Goal: Transaction & Acquisition: Subscribe to service/newsletter

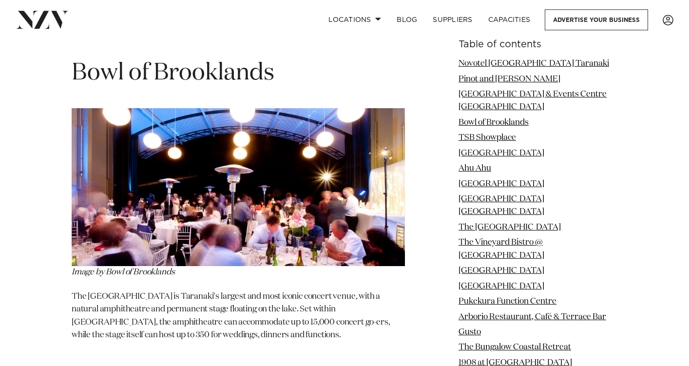
scroll to position [1997, 0]
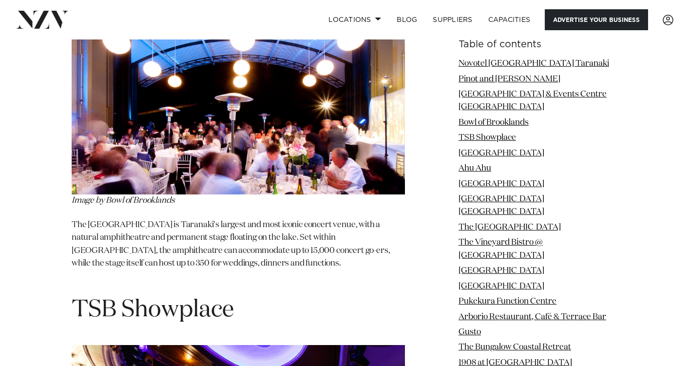
click at [593, 25] on link "Advertise your business" at bounding box center [596, 19] width 103 height 21
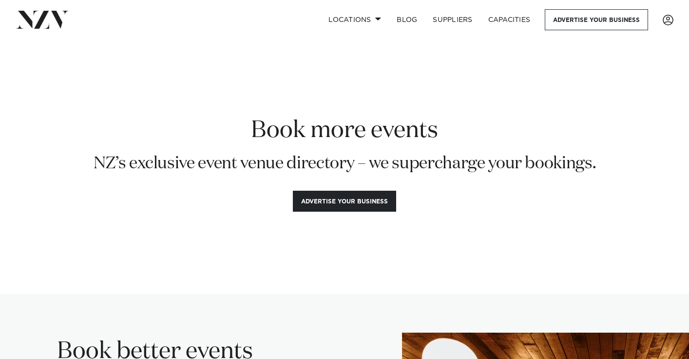
click at [323, 196] on button "Advertise your business" at bounding box center [344, 201] width 103 height 21
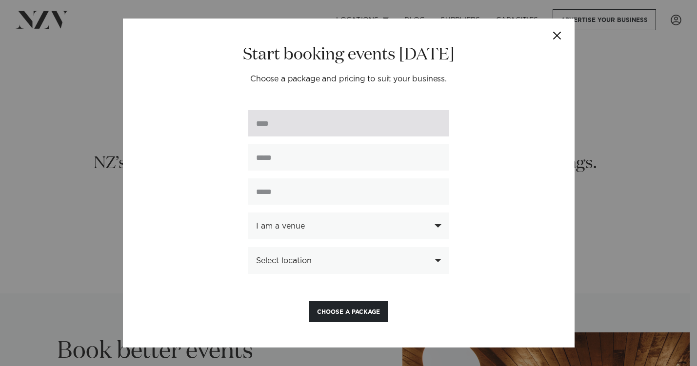
click at [348, 131] on input "text" at bounding box center [348, 123] width 201 height 26
click at [328, 121] on input "*****" at bounding box center [348, 123] width 201 height 26
type input "**********"
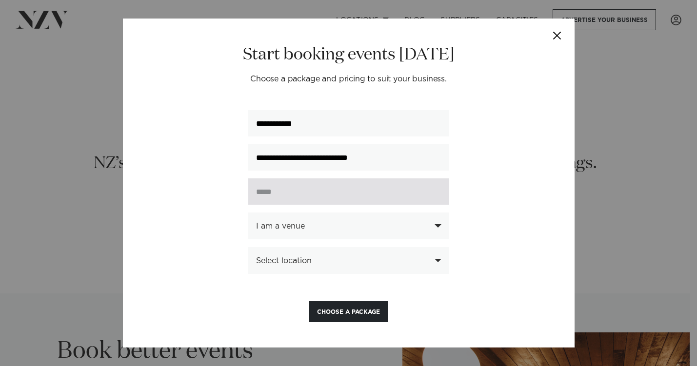
type input "**********"
click at [313, 189] on input "text" at bounding box center [348, 191] width 201 height 26
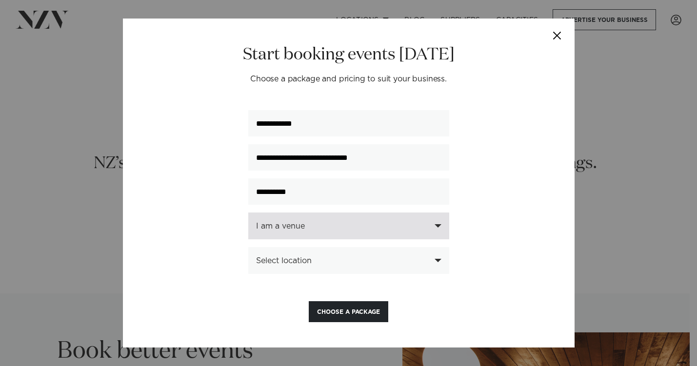
click at [349, 227] on div "I am a venue" at bounding box center [343, 226] width 174 height 9
type input "**********"
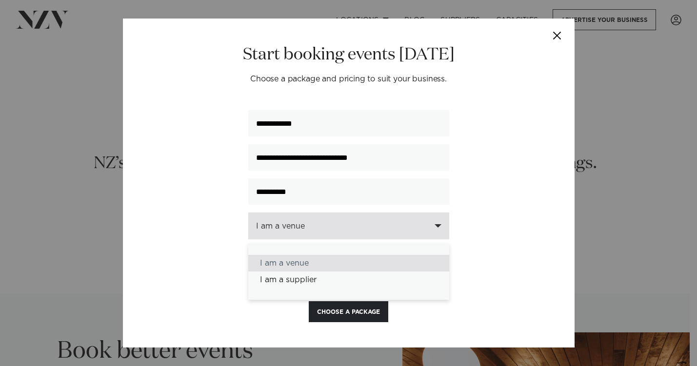
click at [285, 266] on div "I am a venue" at bounding box center [348, 263] width 201 height 17
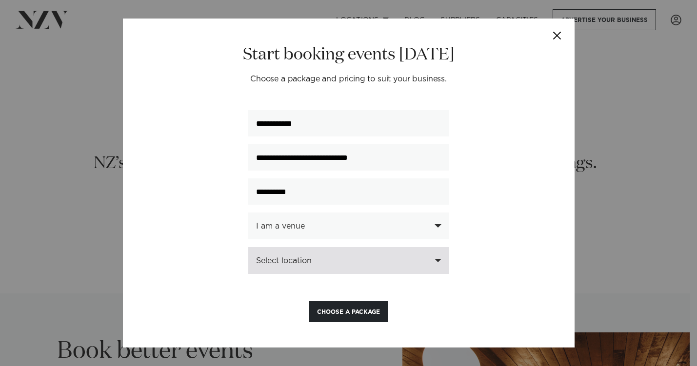
click at [292, 265] on div "Select location" at bounding box center [343, 260] width 174 height 9
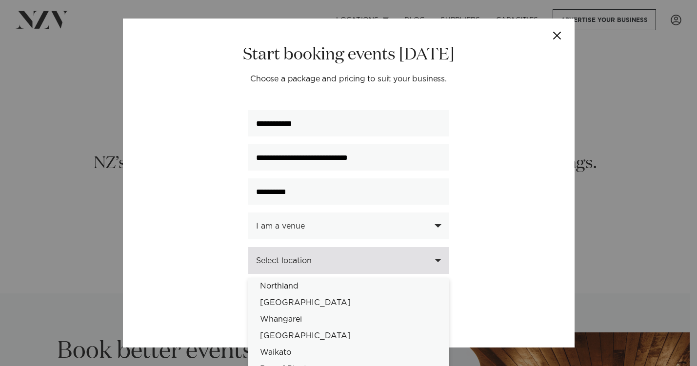
scroll to position [273, 0]
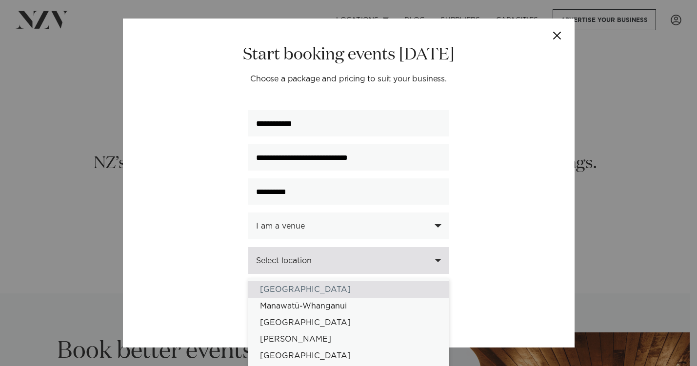
click at [310, 295] on div "[GEOGRAPHIC_DATA]" at bounding box center [348, 289] width 201 height 17
select select "**"
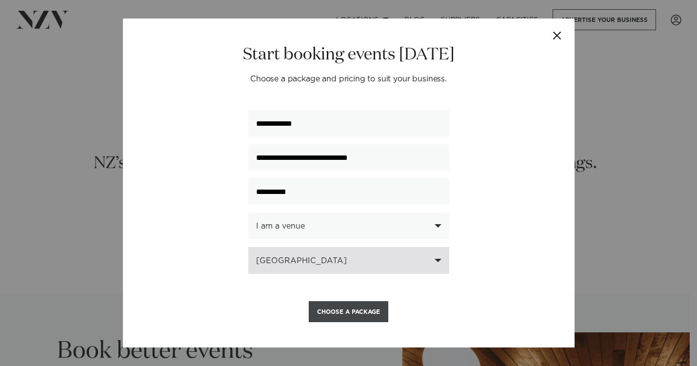
click at [353, 311] on button "Choose a Package" at bounding box center [348, 311] width 79 height 21
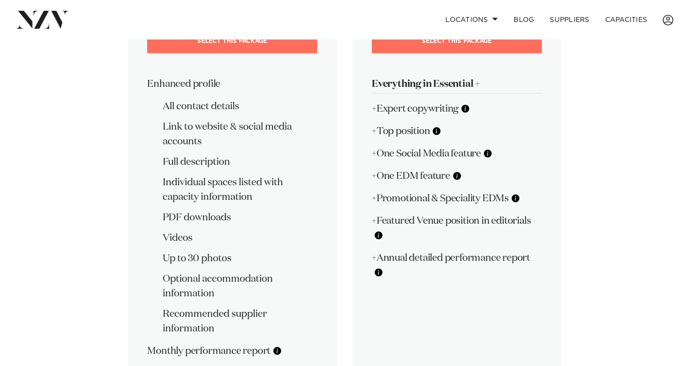
scroll to position [133, 0]
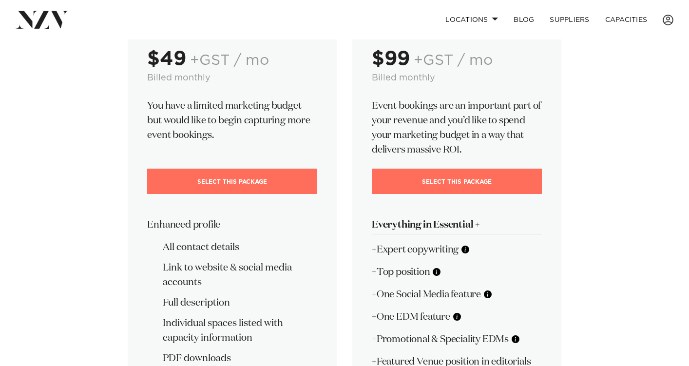
click at [626, 61] on div "🎂 Essential $49 +GST / mo Billed monthly You have a limited marketing budget bu…" at bounding box center [345, 257] width 674 height 547
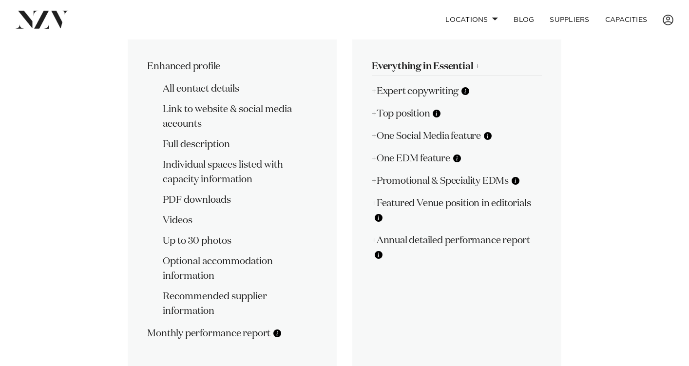
scroll to position [284, 0]
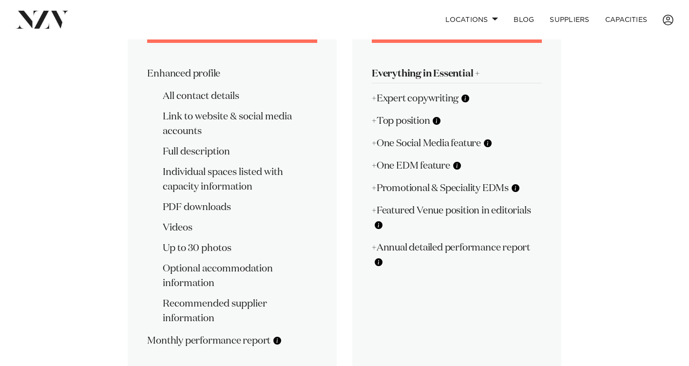
click at [624, 131] on div "🎂 Essential $49 +GST / mo Billed monthly You have a limited marketing budget bu…" at bounding box center [345, 106] width 674 height 547
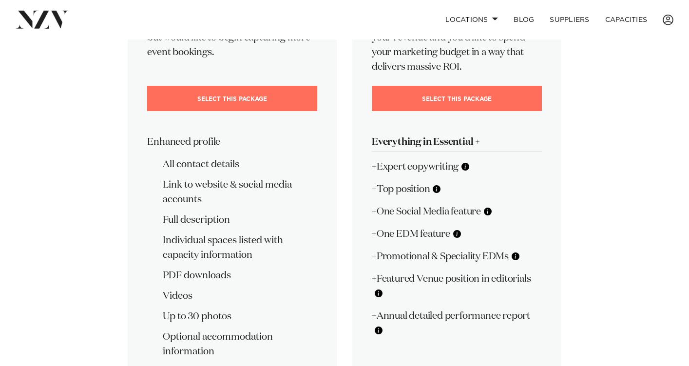
scroll to position [19, 0]
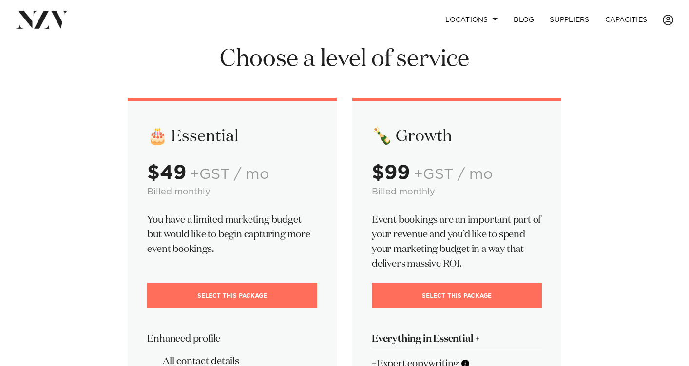
click at [573, 161] on div "🎂 Essential $49 +GST / mo Billed monthly You have a limited marketing budget bu…" at bounding box center [345, 371] width 674 height 547
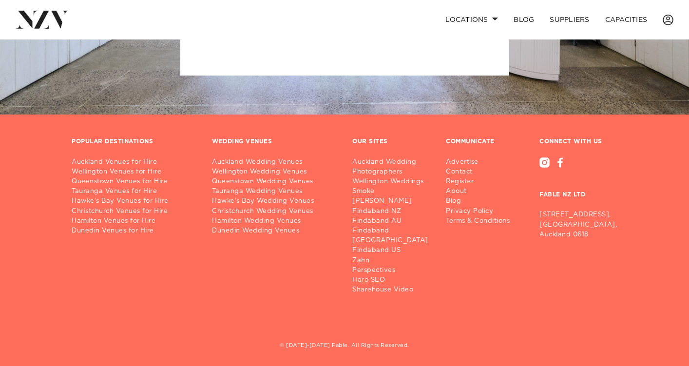
scroll to position [1934, 0]
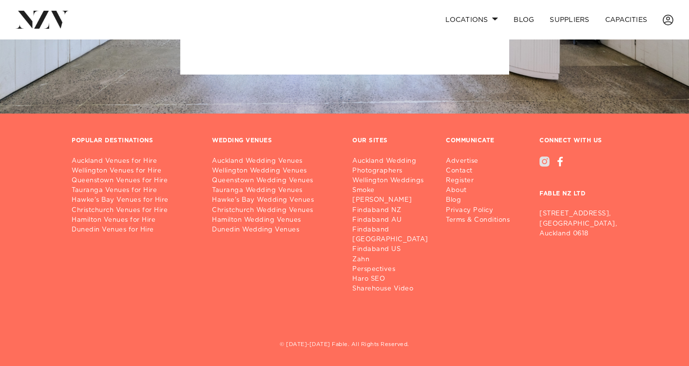
click at [545, 158] on div at bounding box center [545, 161] width 10 height 10
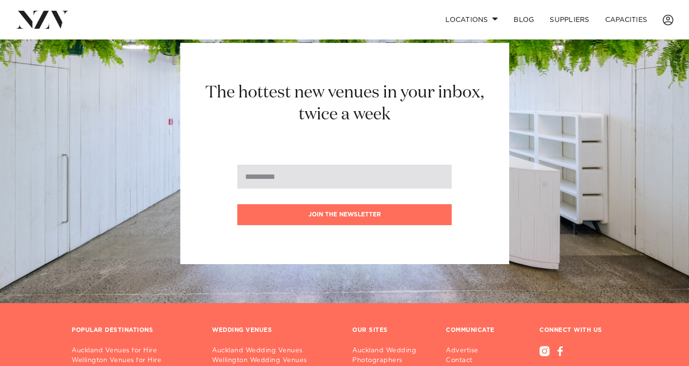
scroll to position [1747, 0]
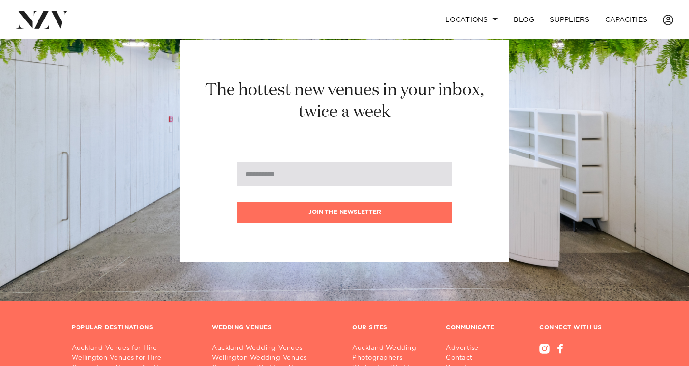
click at [282, 171] on input "email" at bounding box center [344, 174] width 214 height 24
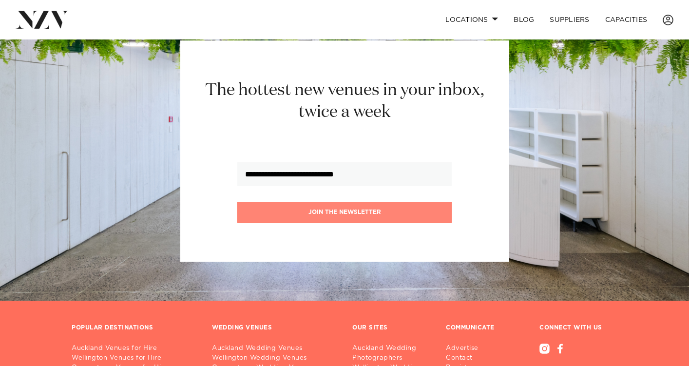
type input "**********"
click at [324, 213] on button "Join the newsletter" at bounding box center [344, 212] width 214 height 21
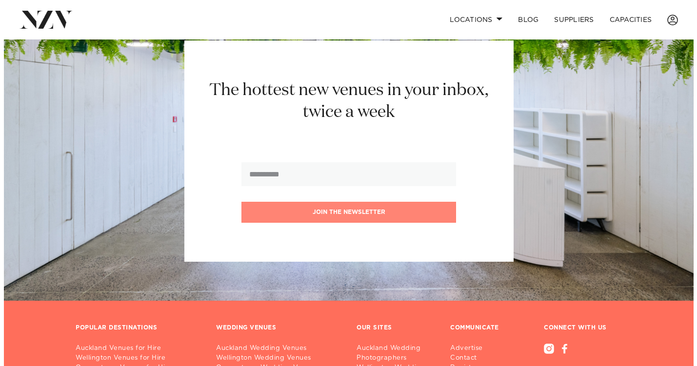
scroll to position [1749, 0]
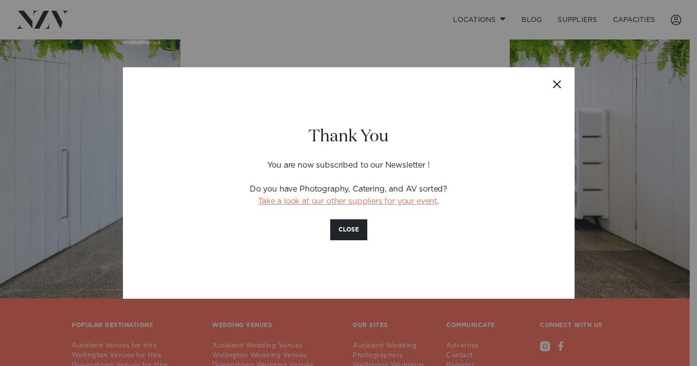
click at [354, 203] on link "Take a look at our other suppliers for your event" at bounding box center [347, 201] width 179 height 8
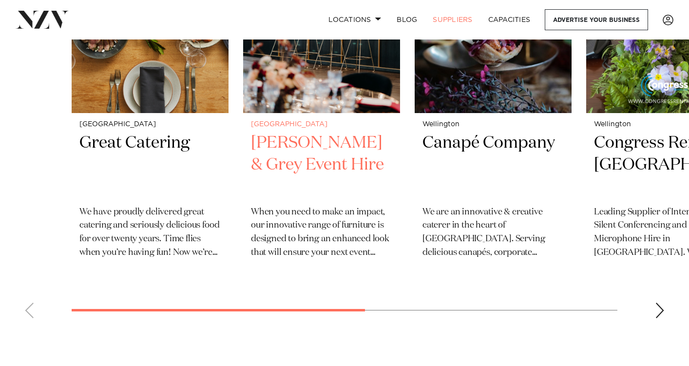
scroll to position [320, 0]
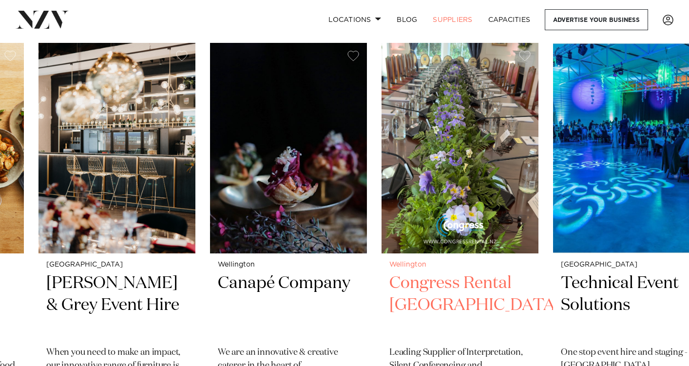
click at [401, 150] on img "4 / 6" at bounding box center [460, 148] width 157 height 211
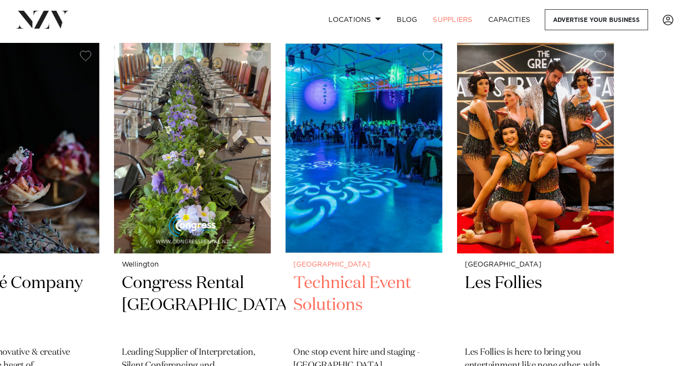
click at [337, 162] on img "5 / 6" at bounding box center [364, 148] width 157 height 211
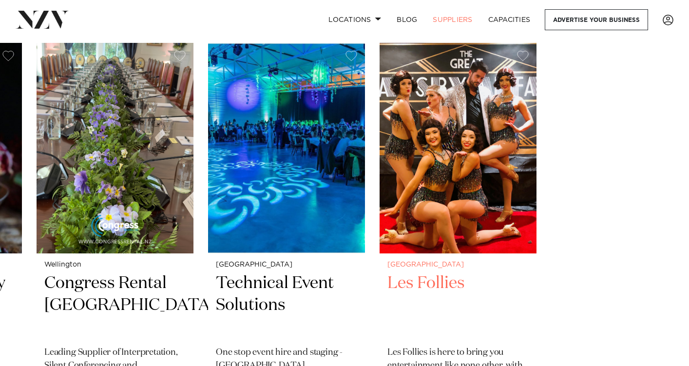
click at [0, 0] on slot "Auckland Great Catering We have proudly delivered great catering and seriously …" at bounding box center [0, 0] width 0 height 0
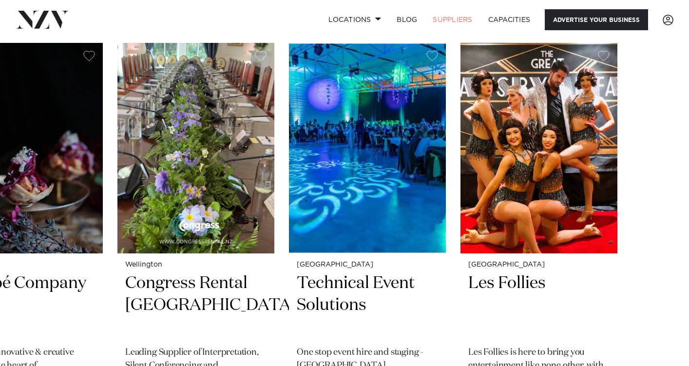
click at [582, 27] on link "Advertise your business" at bounding box center [596, 19] width 103 height 21
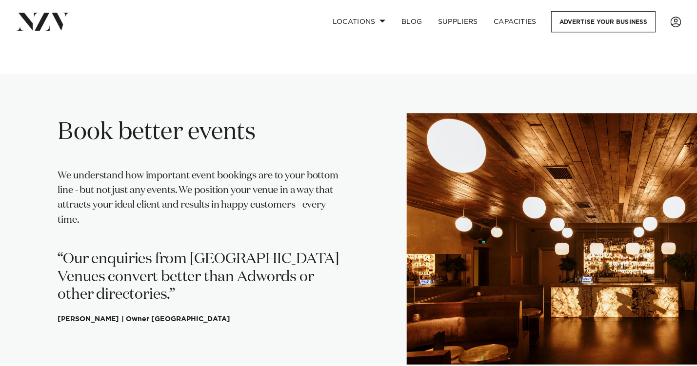
scroll to position [109, 0]
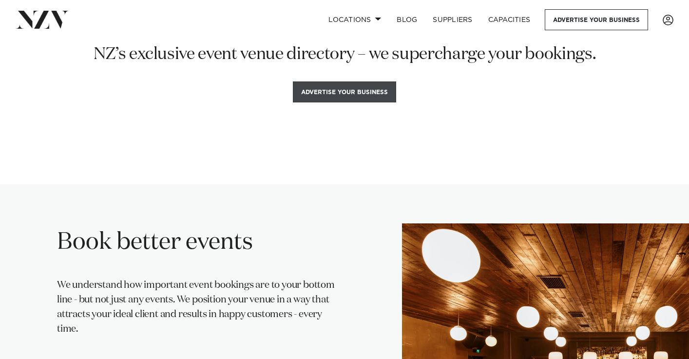
click at [367, 95] on button "Advertise your business" at bounding box center [344, 91] width 103 height 21
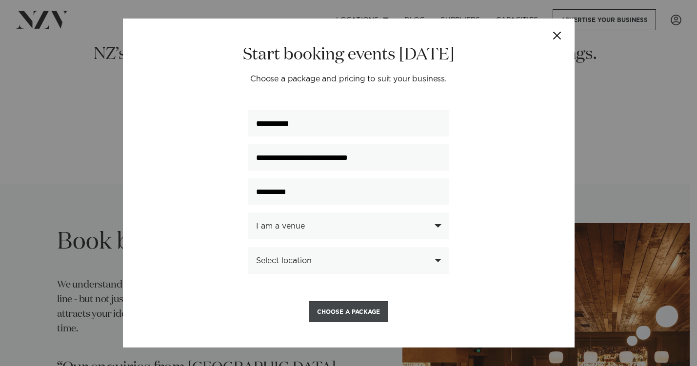
click at [354, 315] on button "Choose a Package" at bounding box center [348, 311] width 79 height 21
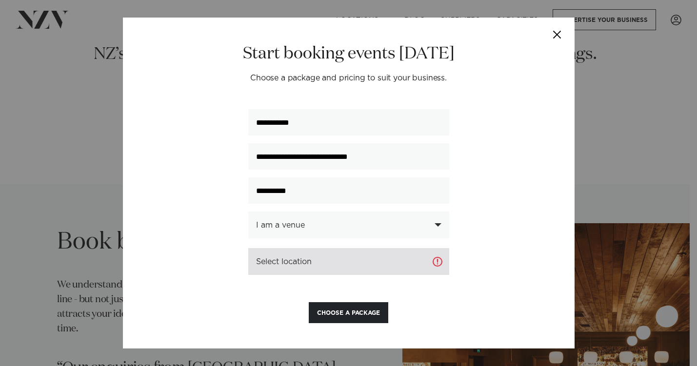
click at [395, 263] on div "Select location" at bounding box center [348, 261] width 185 height 9
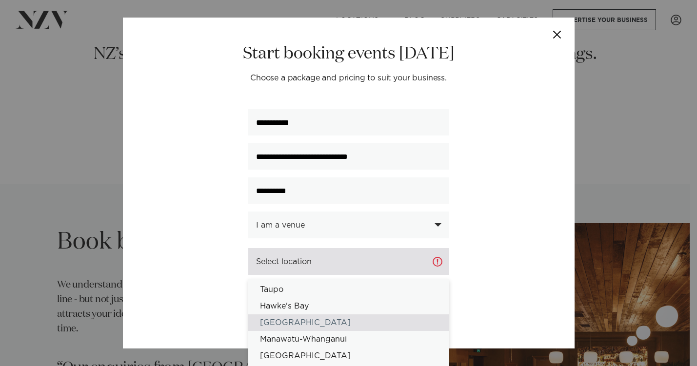
scroll to position [257, 0]
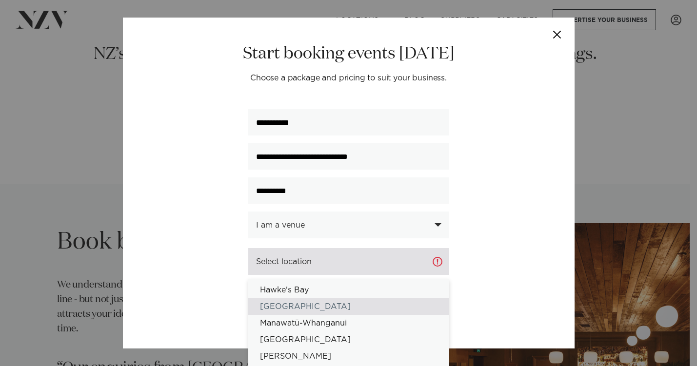
click at [376, 314] on div "[GEOGRAPHIC_DATA]" at bounding box center [348, 306] width 201 height 17
select select "**"
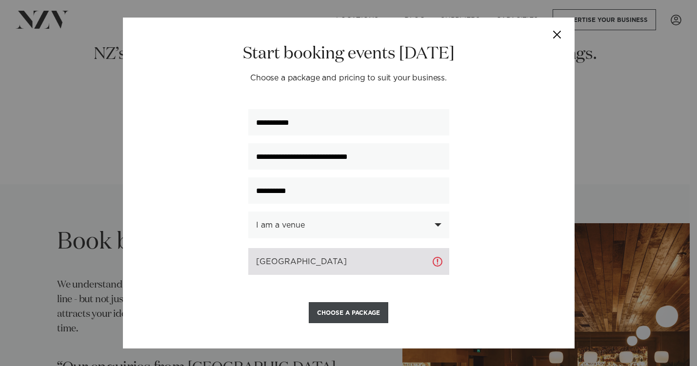
click at [367, 315] on button "Choose a Package" at bounding box center [348, 312] width 79 height 21
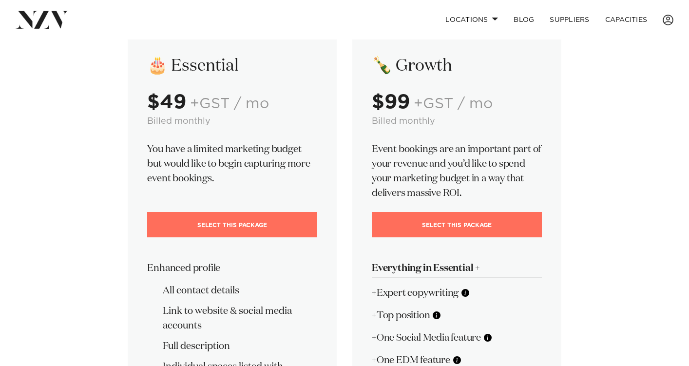
scroll to position [78, 0]
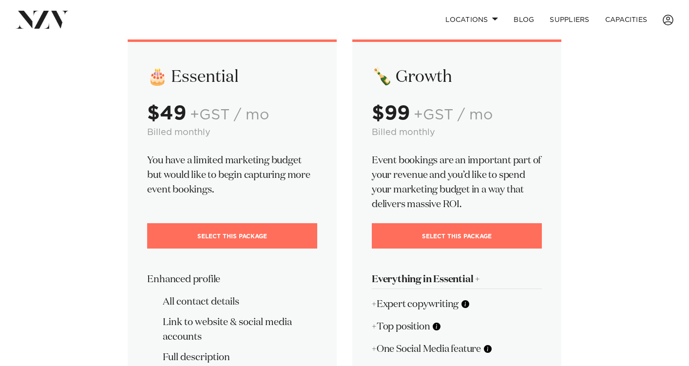
click at [591, 222] on div "🎂 Essential $49 +GST / mo Billed monthly You have a limited marketing budget bu…" at bounding box center [345, 312] width 674 height 547
click at [632, 213] on div "🎂 Essential $49 +GST / mo Billed monthly You have a limited marketing budget bu…" at bounding box center [345, 312] width 674 height 547
click at [642, 188] on div "🎂 Essential $49 +GST / mo Billed monthly You have a limited marketing budget bu…" at bounding box center [345, 312] width 674 height 547
click at [608, 124] on div "🎂 Essential $49 +GST / mo Billed monthly You have a limited marketing budget bu…" at bounding box center [345, 312] width 674 height 547
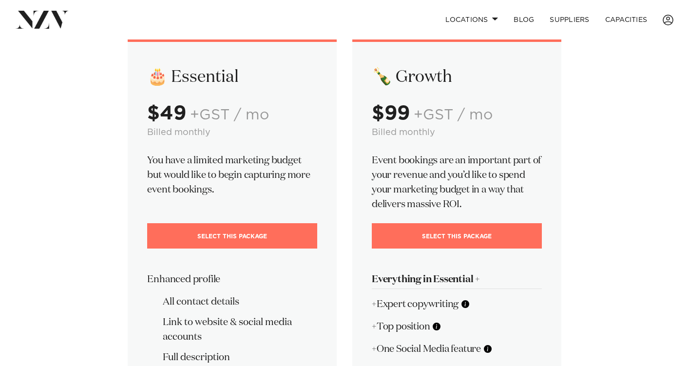
click at [608, 124] on div "🎂 Essential $49 +GST / mo Billed monthly You have a limited marketing budget bu…" at bounding box center [345, 312] width 674 height 547
click at [600, 246] on div "🎂 Essential $49 +GST / mo Billed monthly You have a limited marketing budget bu…" at bounding box center [345, 312] width 674 height 547
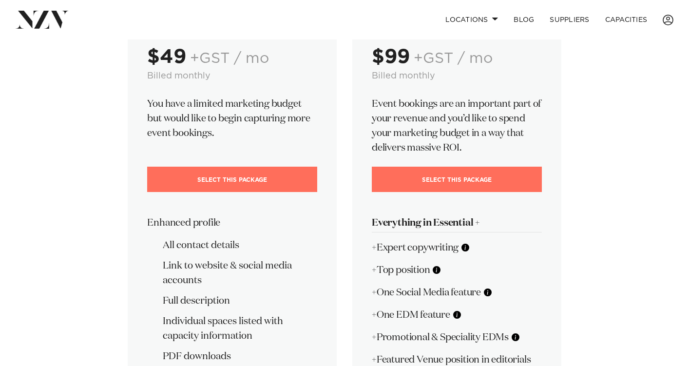
scroll to position [320, 0]
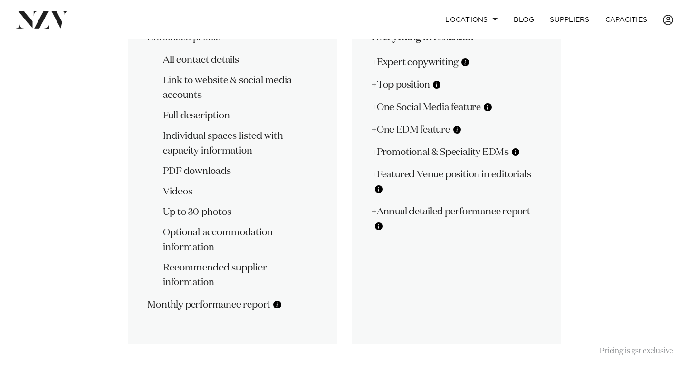
drag, startPoint x: 114, startPoint y: 38, endPoint x: 562, endPoint y: 308, distance: 523.7
copy p "+Annual detailed performance report"
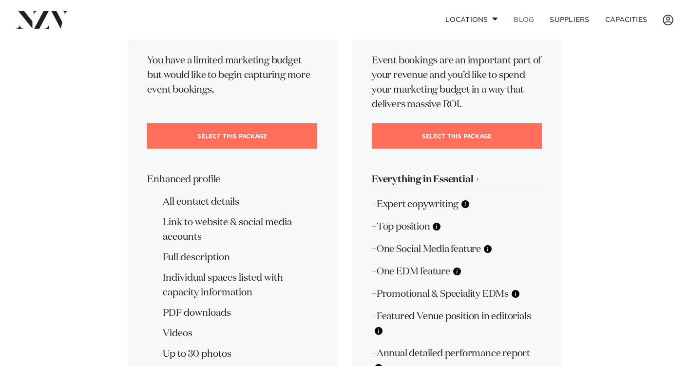
scroll to position [0, 0]
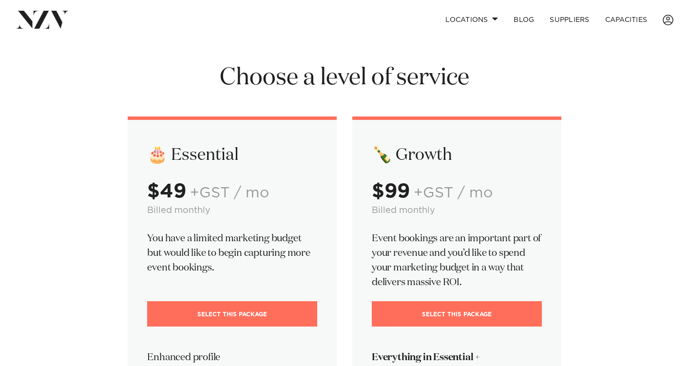
click at [54, 16] on img at bounding box center [42, 20] width 53 height 18
